Goal: Complete application form: Complete application form

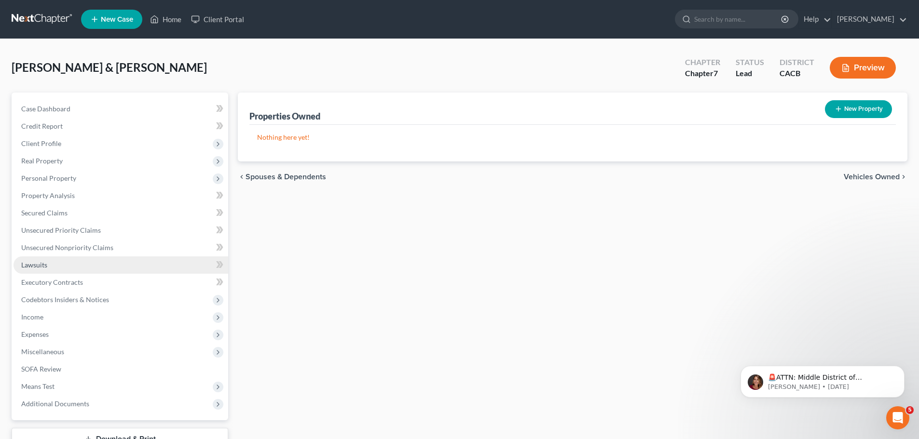
click at [58, 268] on link "Lawsuits" at bounding box center [121, 265] width 215 height 17
click at [842, 121] on div "New Lawsuit" at bounding box center [859, 109] width 71 height 26
click at [849, 112] on button "New Lawsuit" at bounding box center [860, 109] width 64 height 18
select select "0"
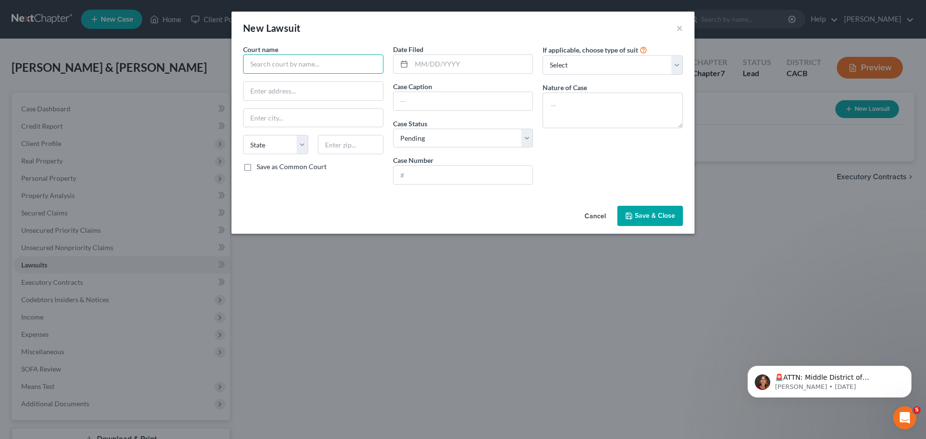
click at [279, 65] on input "text" at bounding box center [313, 64] width 140 height 19
type input "LASC"
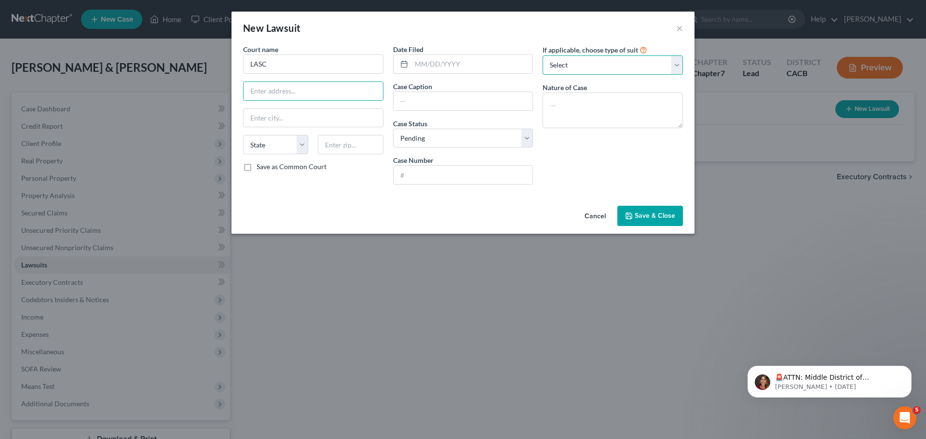
click at [606, 69] on select "Select Repossession Garnishment Foreclosure Attached, Seized, Or Levied Other" at bounding box center [613, 64] width 140 height 19
select select "4"
click at [543, 55] on select "Select Repossession Garnishment Foreclosure Attached, Seized, Or Levied Other" at bounding box center [613, 64] width 140 height 19
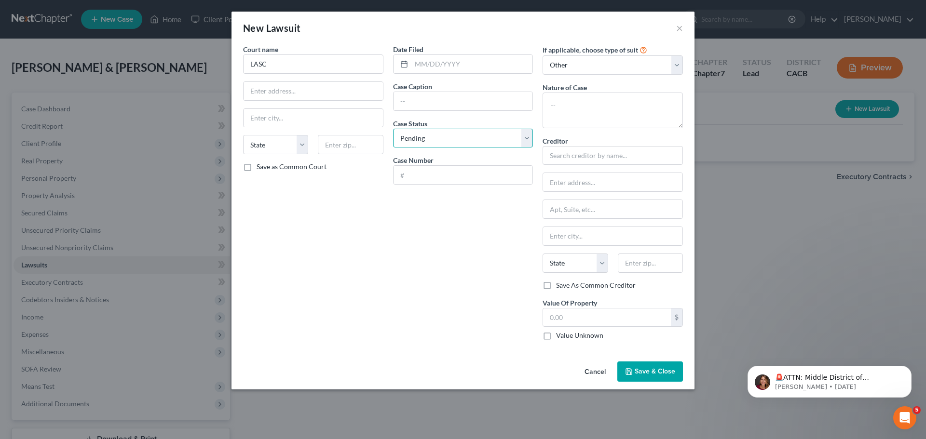
click at [479, 138] on select "Select Pending On Appeal Concluded" at bounding box center [463, 138] width 140 height 19
select select "2"
click at [393, 129] on select "Select Pending On Appeal Concluded" at bounding box center [463, 138] width 140 height 19
click at [268, 151] on select "State [US_STATE] AK AR AZ CA CO CT DE DC [GEOGRAPHIC_DATA] [GEOGRAPHIC_DATA] GU…" at bounding box center [275, 144] width 65 height 19
select select "4"
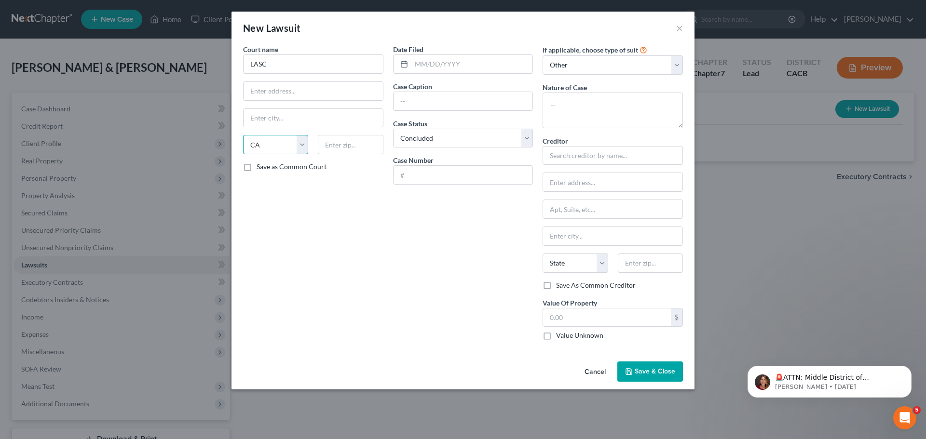
click at [243, 135] on select "State [US_STATE] AK AR AZ CA CO CT DE DC [GEOGRAPHIC_DATA] [GEOGRAPHIC_DATA] GU…" at bounding box center [275, 144] width 65 height 19
click at [561, 158] on input "text" at bounding box center [613, 155] width 140 height 19
click at [559, 103] on textarea at bounding box center [613, 111] width 140 height 36
type textarea "Breach of Contract; Money Lent"
click at [576, 160] on input "text" at bounding box center [613, 155] width 140 height 19
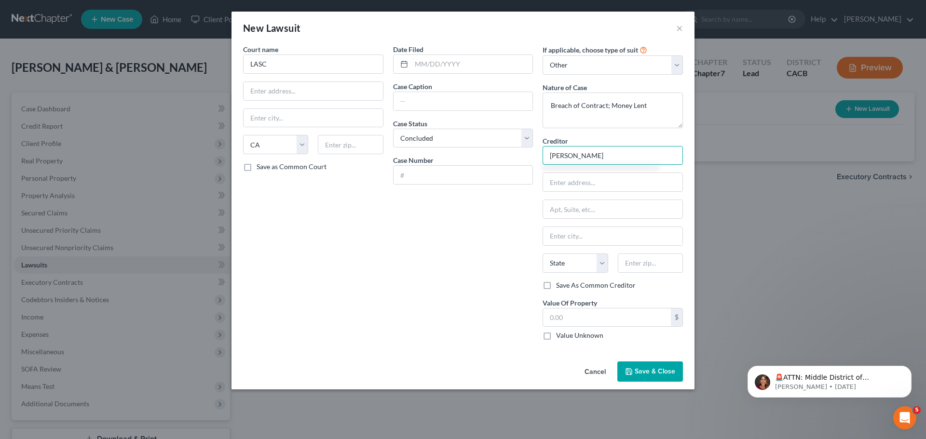
type input "[PERSON_NAME]"
type input "c/o: [PERSON_NAME]"
type input "[STREET_ADDRESS]"
type input "[GEOGRAPHIC_DATA]"
click at [569, 266] on select "State [US_STATE] AK AR AZ CA CO CT DE DC [GEOGRAPHIC_DATA] [GEOGRAPHIC_DATA] GU…" at bounding box center [575, 263] width 65 height 19
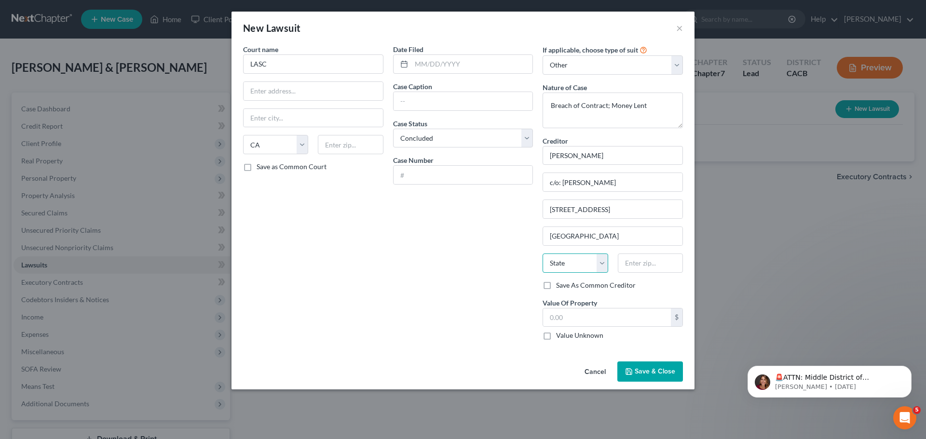
select select "4"
click at [543, 254] on select "State [US_STATE] AK AR AZ CA CO CT DE DC [GEOGRAPHIC_DATA] [GEOGRAPHIC_DATA] GU…" at bounding box center [575, 263] width 65 height 19
click at [633, 258] on input "text" at bounding box center [650, 263] width 65 height 19
type input "91016"
click at [414, 106] on input "text" at bounding box center [463, 101] width 139 height 18
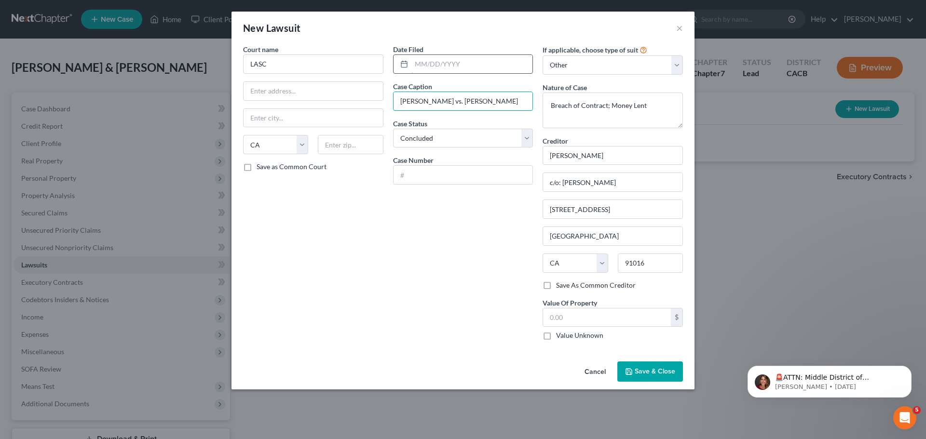
type input "[PERSON_NAME] vs. [PERSON_NAME]"
click at [422, 67] on input "text" at bounding box center [472, 64] width 122 height 18
type input "[DATE]"
click at [650, 64] on select "Select Repossession Garnishment Foreclosure Attached, Seized, Or Levied Other" at bounding box center [613, 64] width 140 height 19
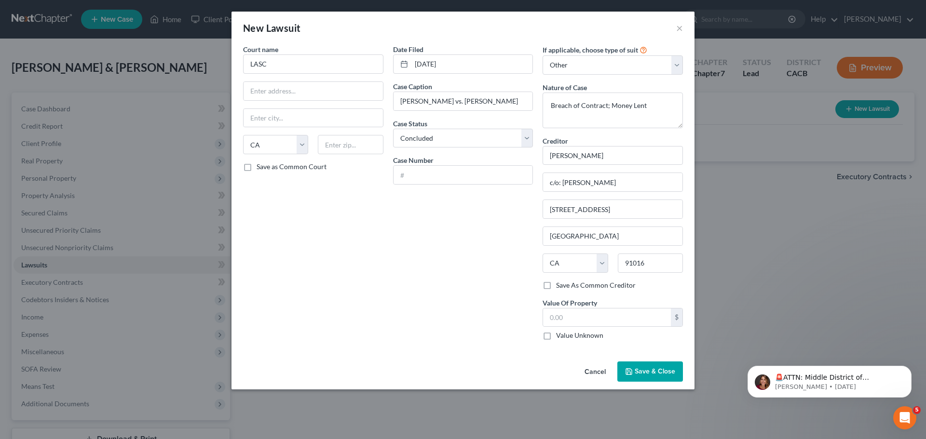
click at [647, 366] on button "Save & Close" at bounding box center [650, 372] width 66 height 20
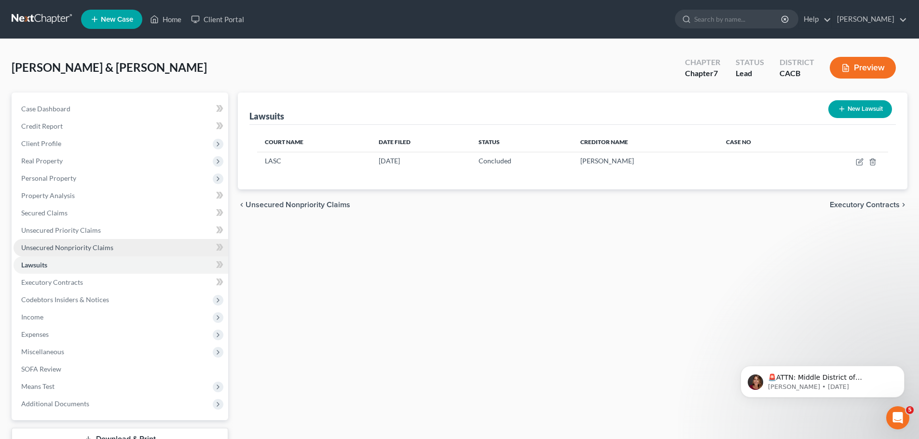
click at [41, 246] on span "Unsecured Nonpriority Claims" at bounding box center [67, 248] width 92 height 8
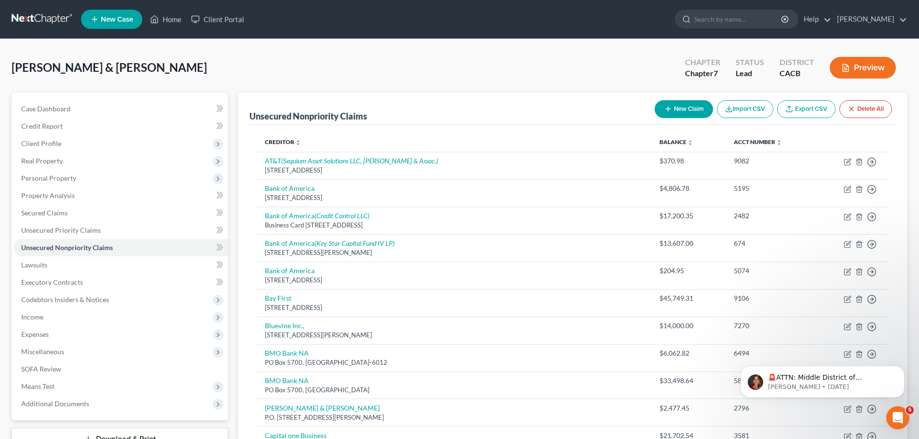
click at [680, 106] on button "New Claim" at bounding box center [684, 109] width 58 height 18
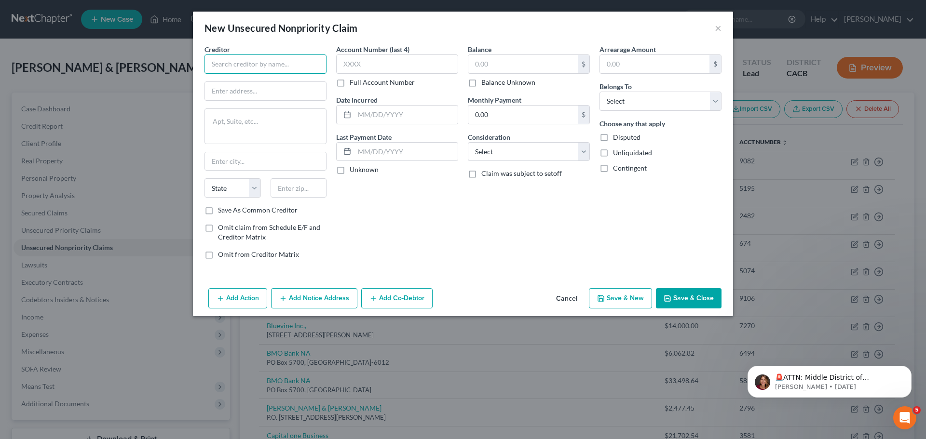
click at [227, 66] on input "text" at bounding box center [266, 64] width 122 height 19
type input "r"
type input "a"
type input "[PERSON_NAME]"
type input "c/o: [PERSON_NAME]"
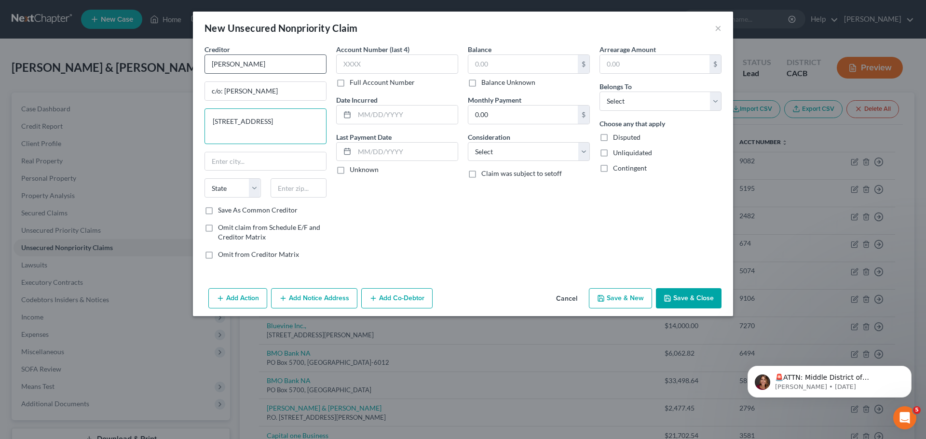
type textarea "[STREET_ADDRESS]"
type input "[GEOGRAPHIC_DATA]"
select select "4"
type input "91016"
click at [613, 136] on label "Disputed" at bounding box center [626, 138] width 27 height 10
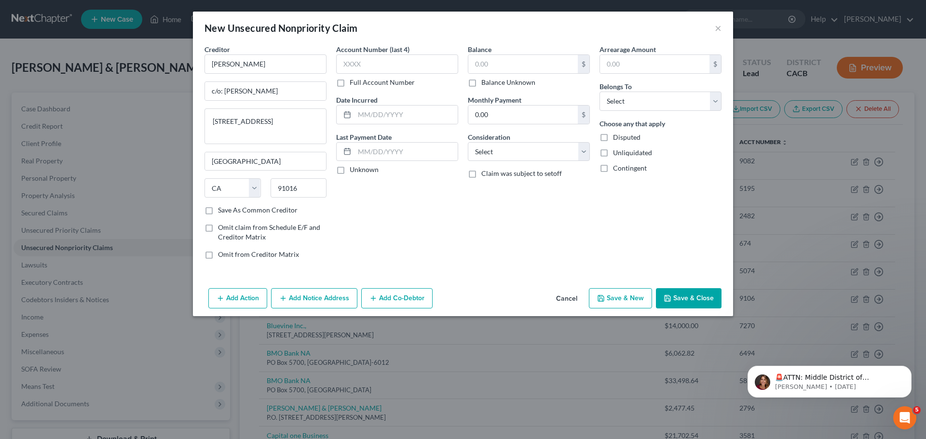
click at [617, 136] on input "Disputed" at bounding box center [620, 136] width 6 height 6
checkbox input "true"
click at [613, 154] on label "Unliquidated" at bounding box center [632, 153] width 39 height 10
click at [617, 154] on input "Unliquidated" at bounding box center [620, 151] width 6 height 6
checkbox input "true"
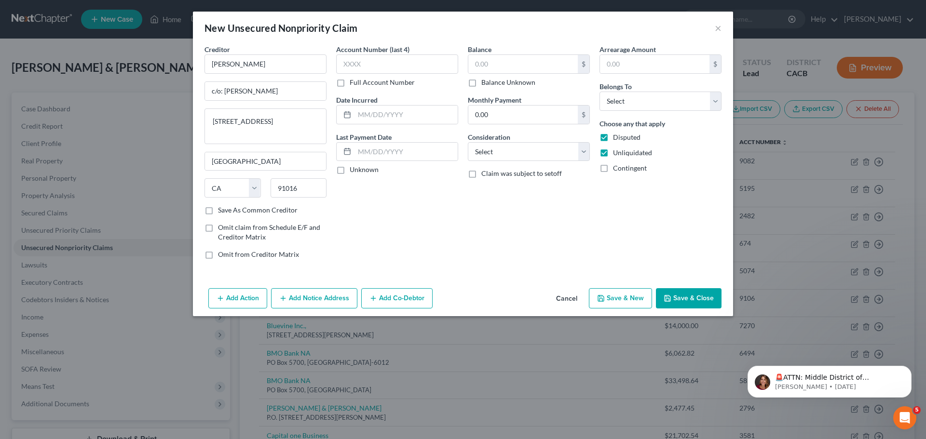
click at [613, 168] on label "Contingent" at bounding box center [630, 169] width 34 height 10
click at [617, 168] on input "Contingent" at bounding box center [620, 167] width 6 height 6
checkbox input "true"
click at [624, 110] on select "Select Debtor 1 Only Debtor 2 Only Debtor 1 And Debtor 2 Only At Least One Of T…" at bounding box center [661, 101] width 122 height 19
select select "0"
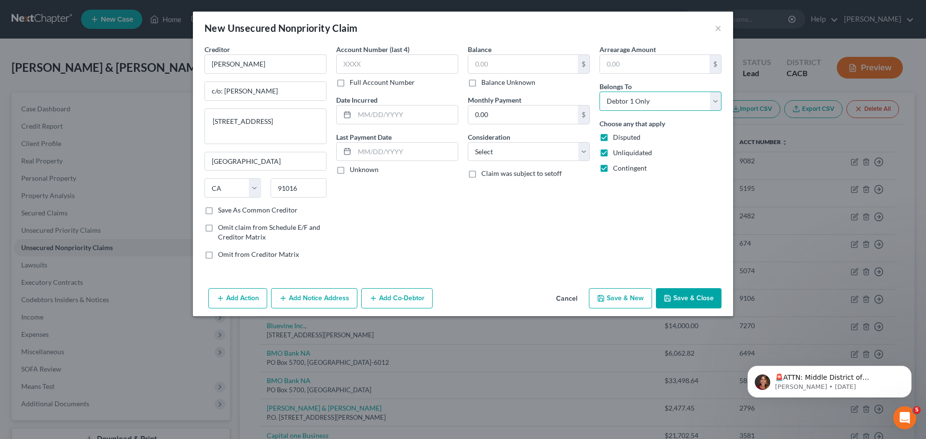
click at [600, 92] on select "Select Debtor 1 Only Debtor 2 Only Debtor 1 And Debtor 2 Only At Least One Of T…" at bounding box center [661, 101] width 122 height 19
click at [490, 67] on input "text" at bounding box center [522, 64] width 109 height 18
type input "431,441"
click at [420, 231] on div "Account Number (last 4) Full Account Number Date Incurred Last Payment Date Unk…" at bounding box center [397, 155] width 132 height 223
click at [509, 143] on select "Select Cable / Satellite Services Collection Agency Credit Card Debt Debt Couns…" at bounding box center [529, 151] width 122 height 19
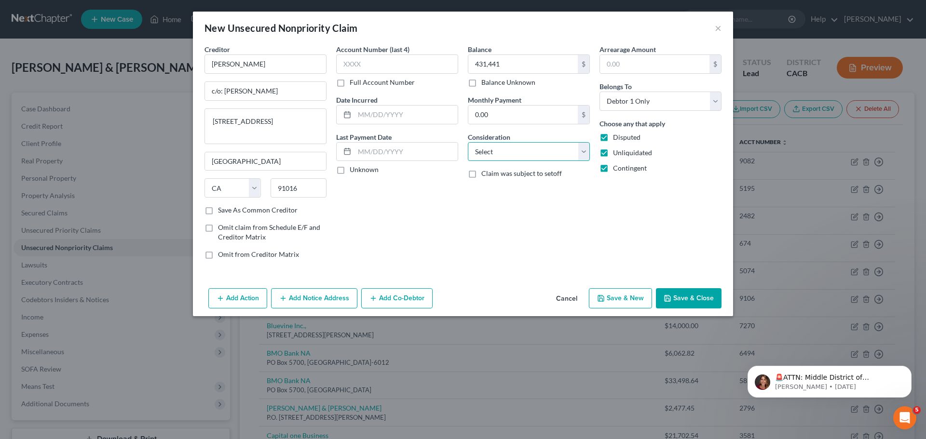
select select "14"
click at [468, 142] on select "Select Cable / Satellite Services Collection Agency Credit Card Debt Debt Couns…" at bounding box center [529, 151] width 122 height 19
click at [498, 193] on input "text" at bounding box center [528, 188] width 121 height 18
type input "Abstract of Judgment"
click at [372, 119] on input "text" at bounding box center [406, 115] width 103 height 18
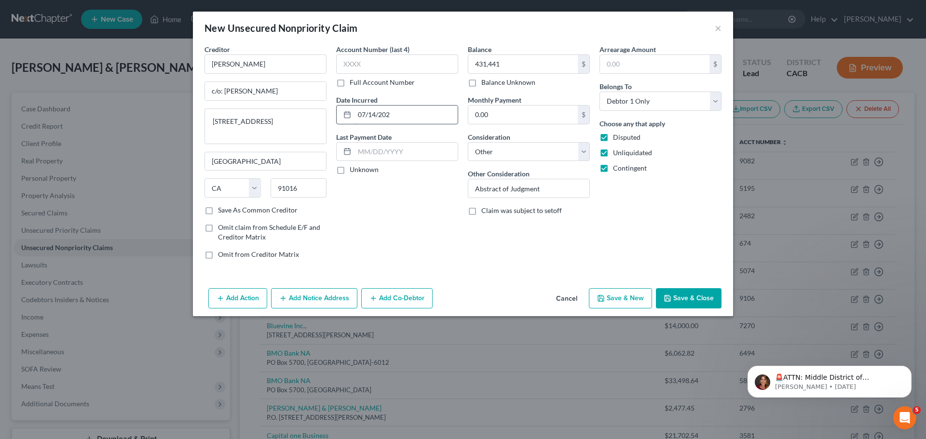
type input "[DATE]"
click at [380, 206] on div "Account Number (last 4) Full Account Number Date Incurred [DATE] Last Payment D…" at bounding box center [397, 155] width 132 height 223
click at [670, 292] on button "Save & Close" at bounding box center [689, 298] width 66 height 20
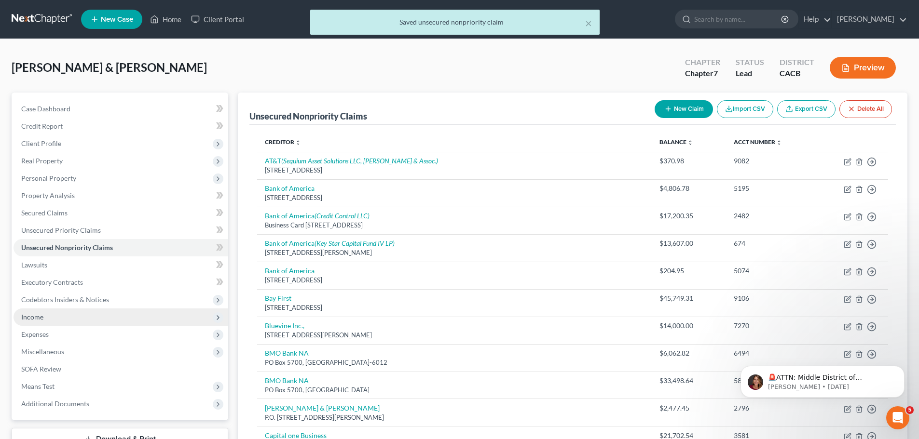
click at [42, 319] on span "Income" at bounding box center [32, 317] width 22 height 8
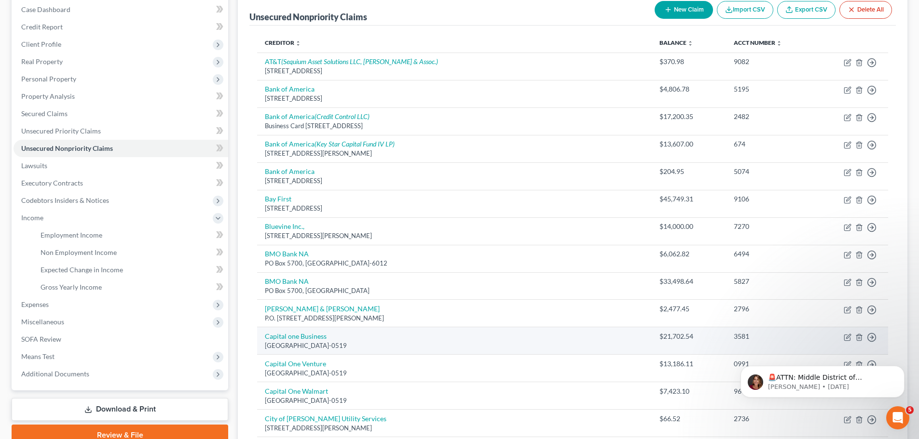
scroll to position [193, 0]
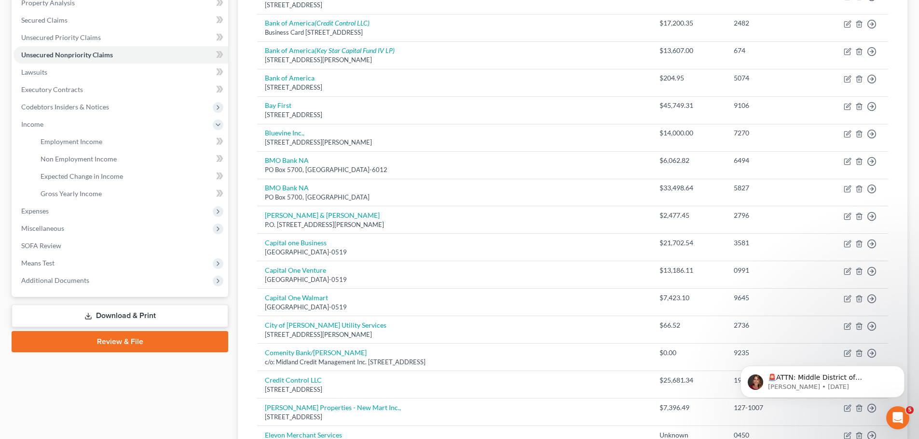
click at [110, 315] on link "Download & Print" at bounding box center [120, 316] width 217 height 23
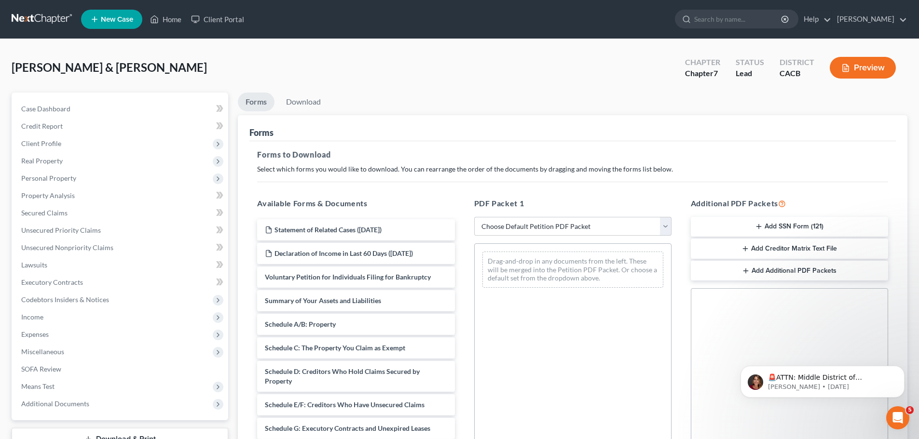
click at [793, 248] on button "Add Creditor Matrix Text File" at bounding box center [789, 249] width 197 height 20
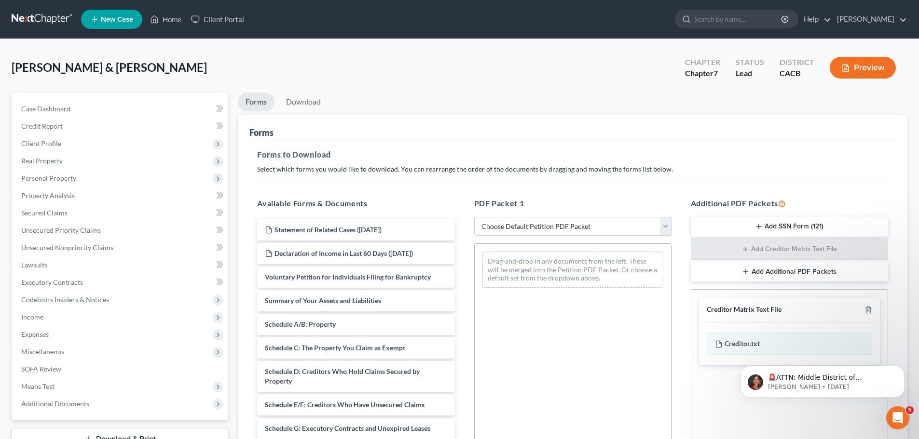
click at [744, 347] on html "🚨ATTN: Middle District of [US_STATE] The court has added a new Credit Counselin…" at bounding box center [822, 380] width 193 height 68
click at [312, 106] on link "Download" at bounding box center [303, 102] width 50 height 19
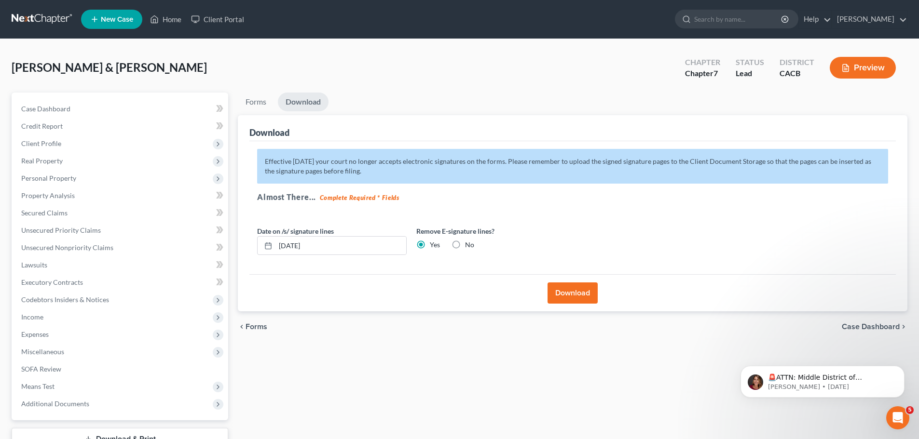
click at [573, 296] on button "Download" at bounding box center [572, 293] width 50 height 21
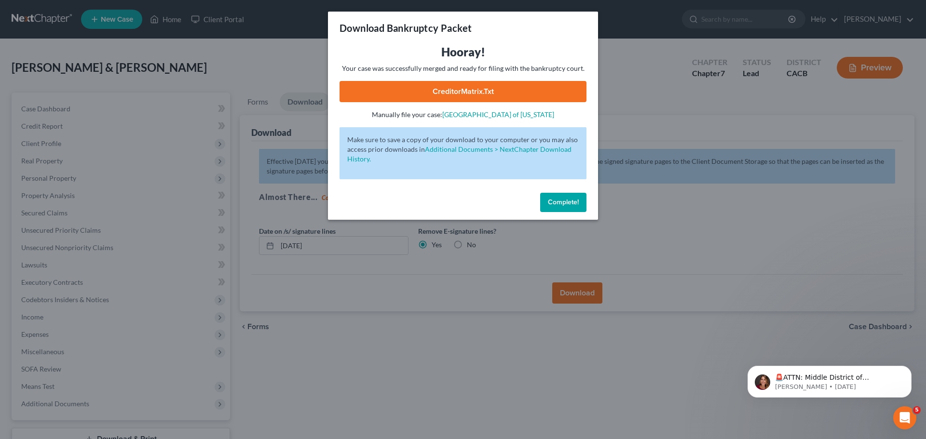
click at [457, 92] on link "CreditorMatrix.txt" at bounding box center [463, 91] width 247 height 21
click at [563, 202] on span "Complete!" at bounding box center [563, 202] width 31 height 8
